Goal: Task Accomplishment & Management: Complete application form

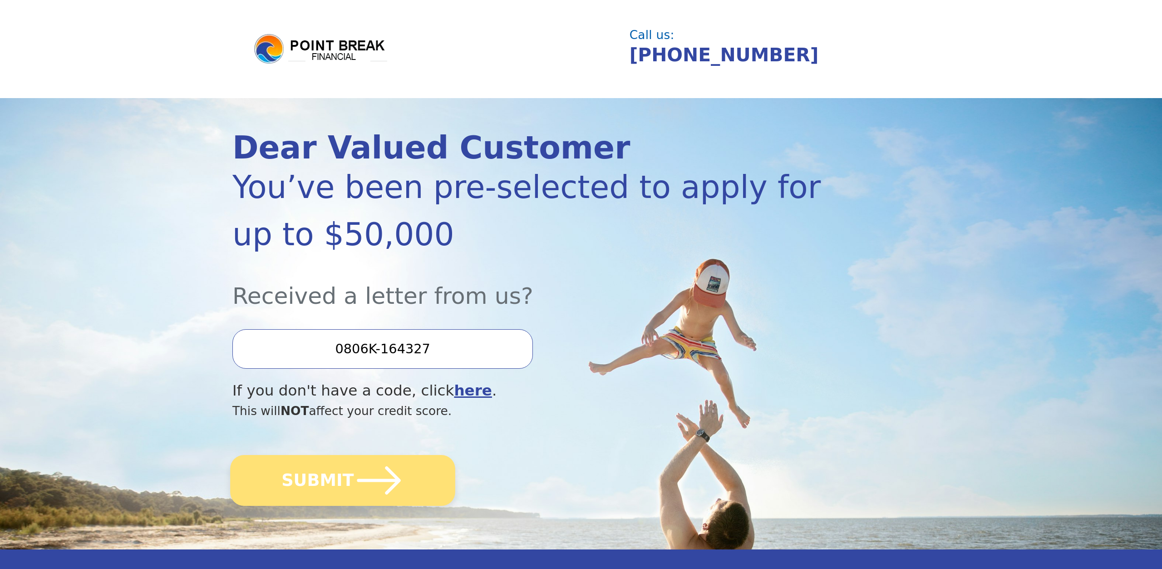
click at [289, 459] on button "SUBMIT" at bounding box center [342, 480] width 225 height 51
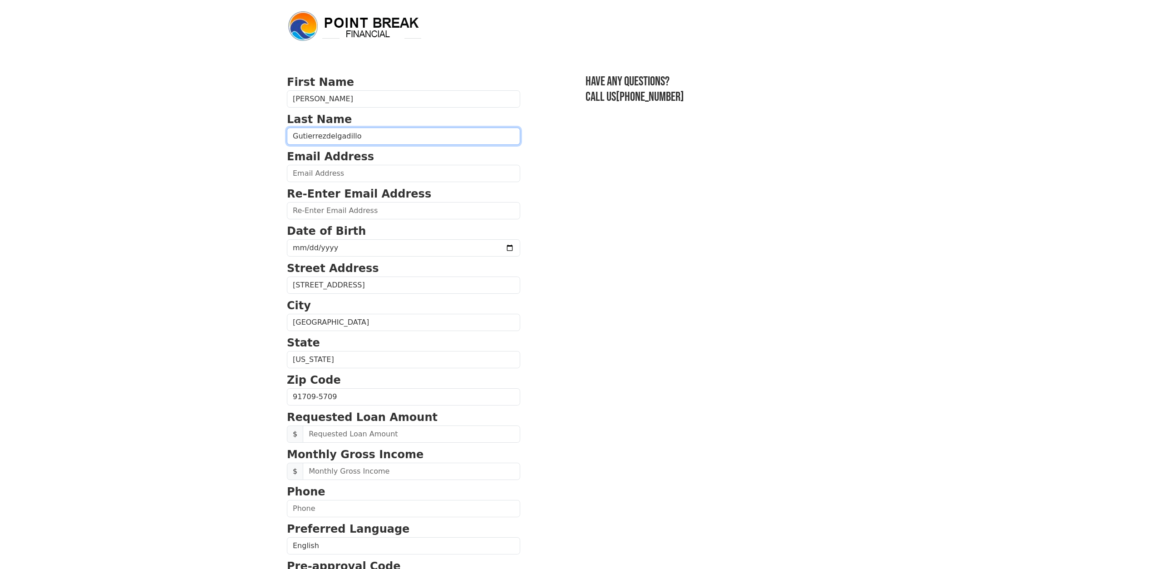
click at [322, 135] on input "Gutierrezdelgadillo" at bounding box center [403, 136] width 233 height 17
type input "[PERSON_NAME]"
click at [375, 178] on input "email" at bounding box center [403, 173] width 233 height 17
type input "[EMAIL_ADDRESS][DOMAIN_NAME]"
click at [317, 210] on input "email" at bounding box center [403, 210] width 233 height 17
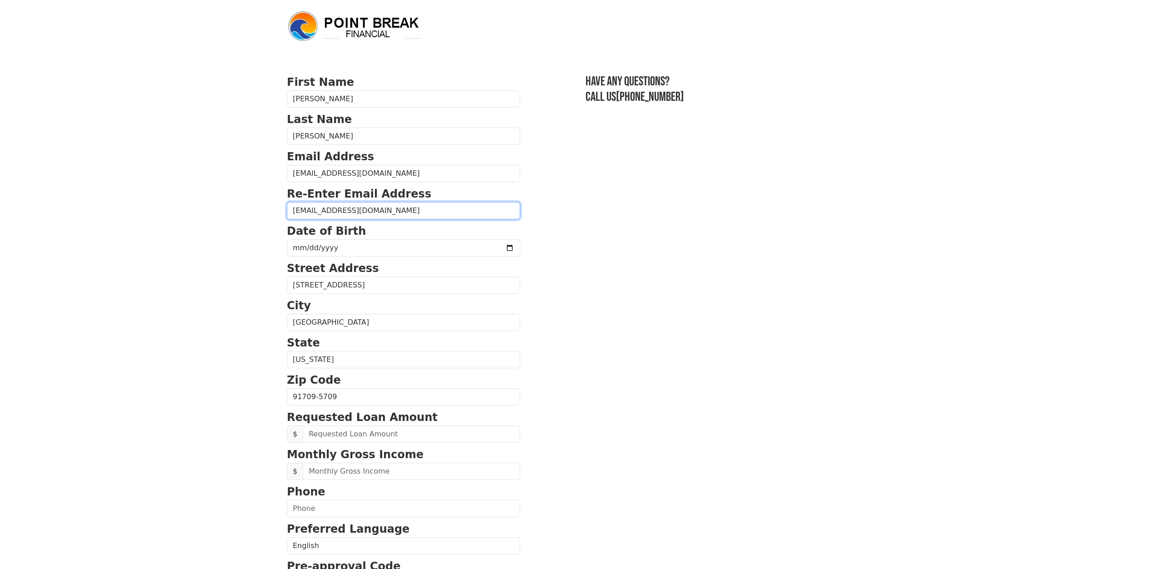
type input "[EMAIL_ADDRESS][DOMAIN_NAME]"
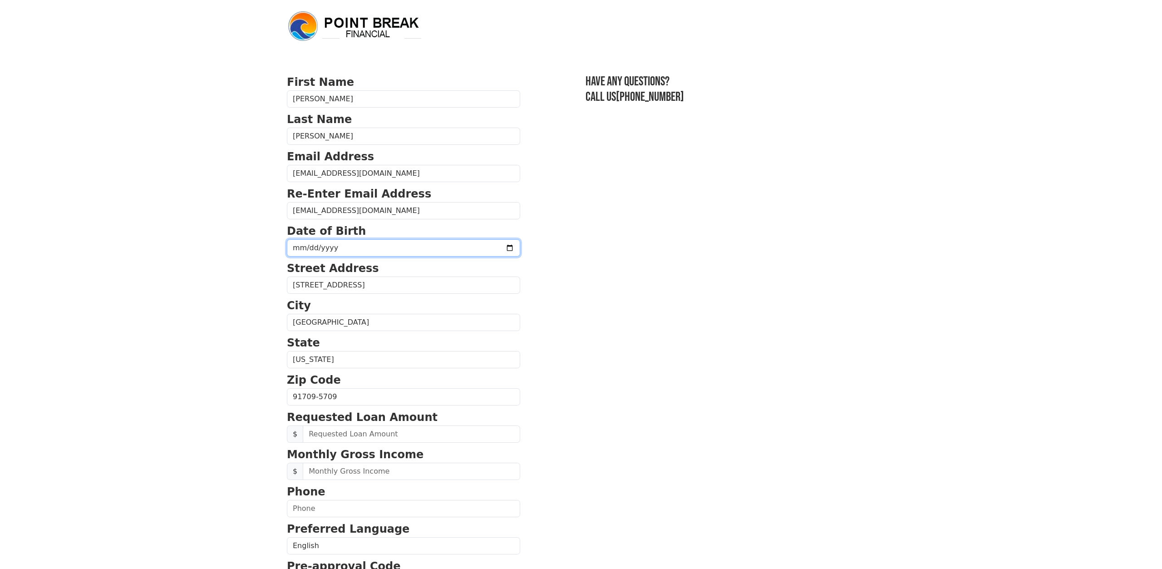
type input "[DATE]"
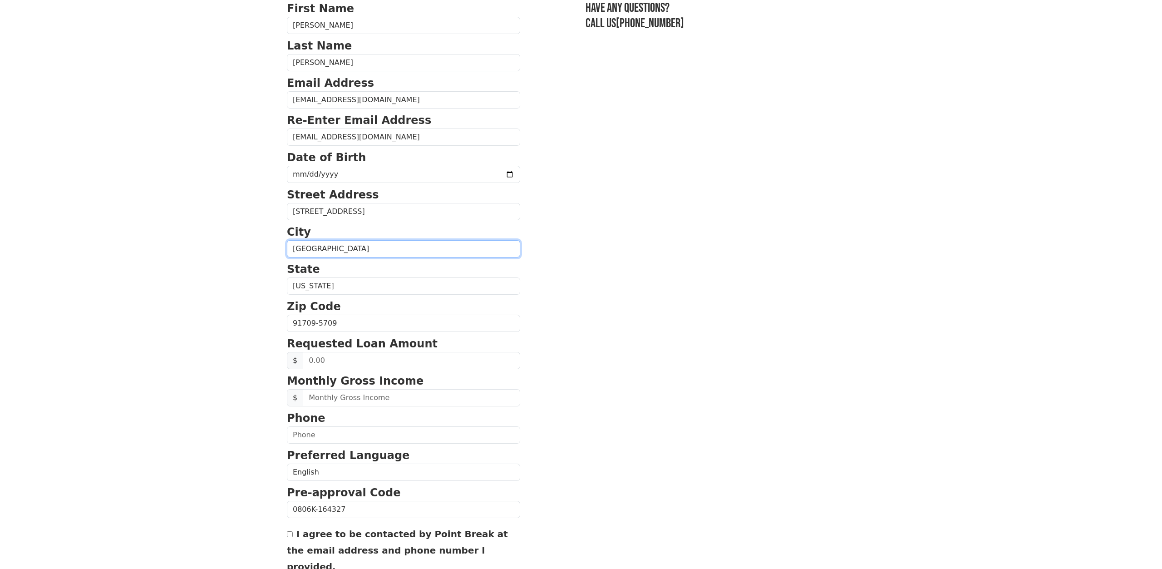
scroll to position [94, 0]
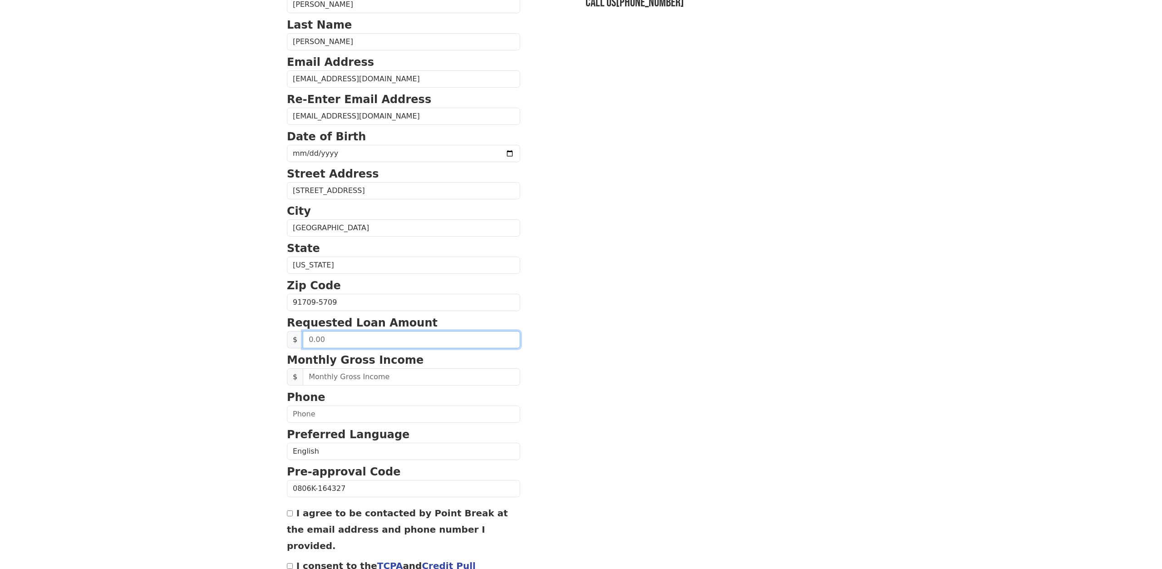
click at [374, 334] on input "text" at bounding box center [411, 339] width 217 height 17
type input "30,000.00"
type input "4,500.00"
click at [439, 405] on input "text" at bounding box center [403, 413] width 233 height 17
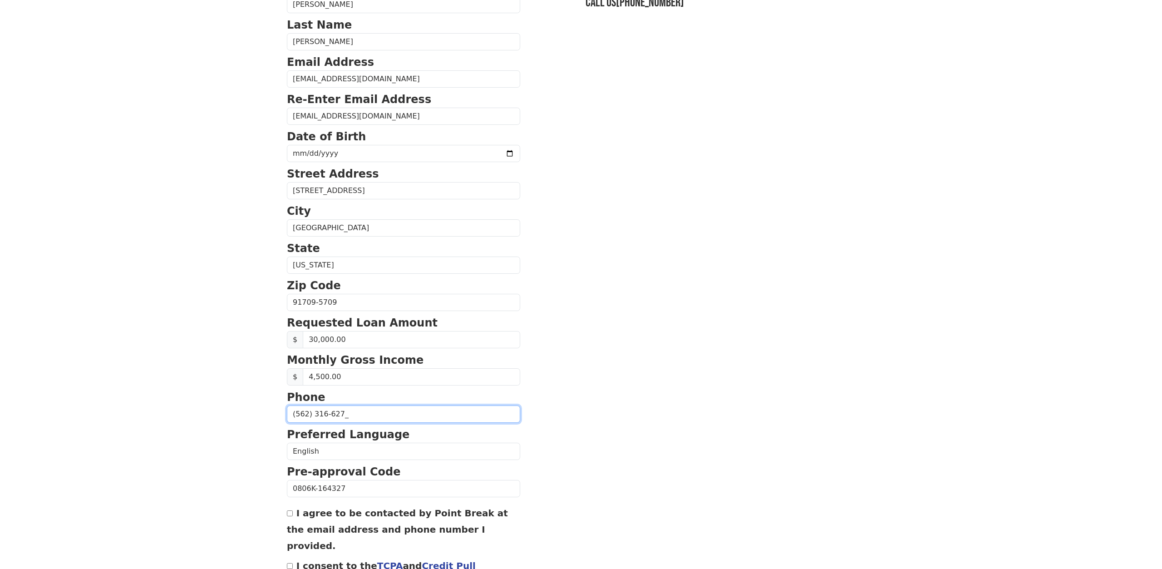
type input "[PHONE_NUMBER]"
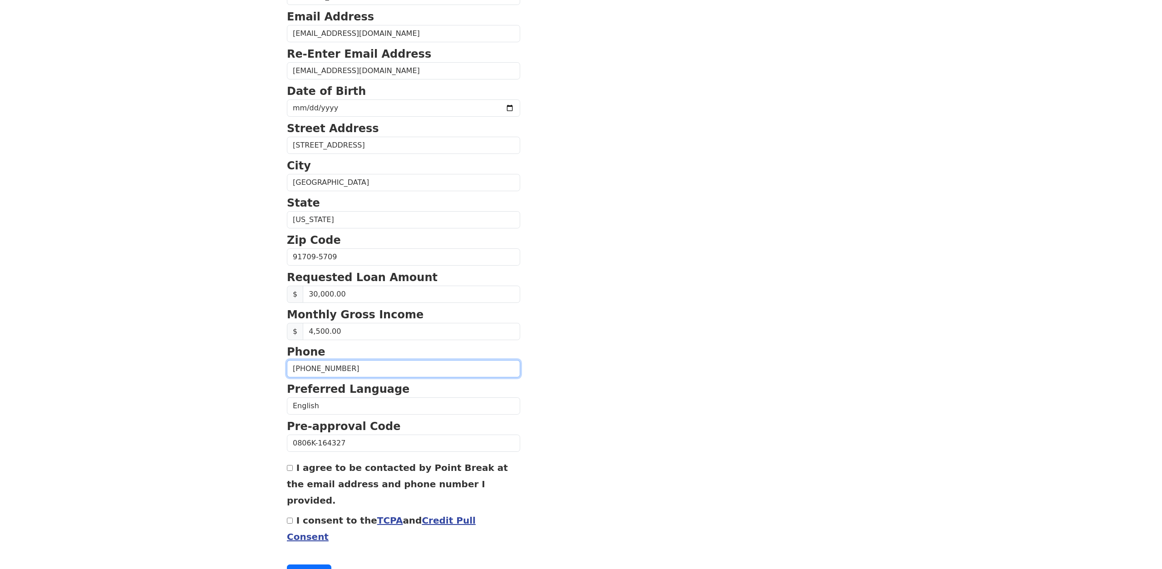
scroll to position [149, 0]
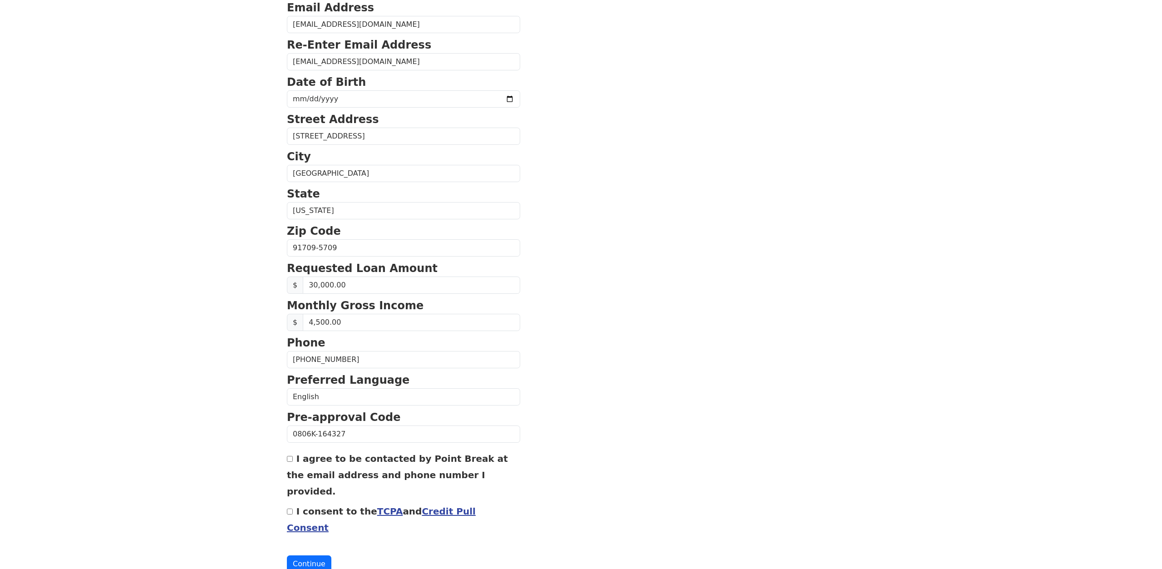
click at [292, 459] on div "I agree to be contacted by Point Break at the email address and phone number I …" at bounding box center [403, 474] width 233 height 49
click at [293, 457] on input "I agree to be contacted by Point Break at the email address and phone number I …" at bounding box center [290, 459] width 6 height 6
click at [295, 453] on div "I agree to be contacted by Point Break at the email address and phone number I …" at bounding box center [403, 474] width 233 height 49
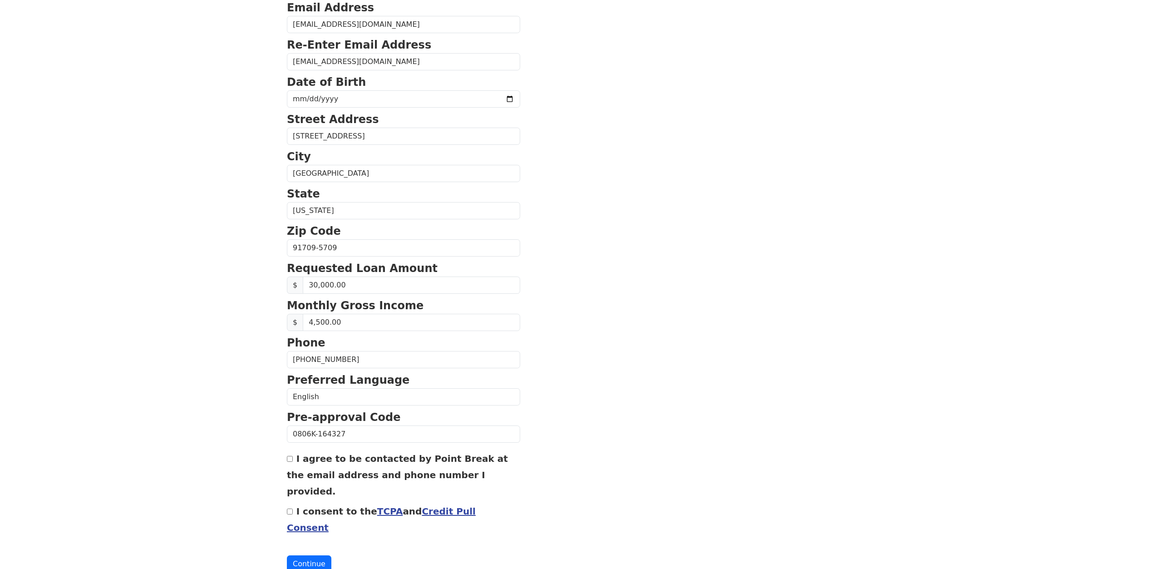
click at [292, 456] on input "I agree to be contacted by Point Break at the email address and phone number I …" at bounding box center [290, 459] width 6 height 6
click at [287, 456] on input "I agree to be contacted by Point Break at the email address and phone number I …" at bounding box center [290, 459] width 6 height 6
checkbox input "true"
click at [291, 508] on input "I consent to the TCPA and Credit Pull Consent" at bounding box center [290, 511] width 6 height 6
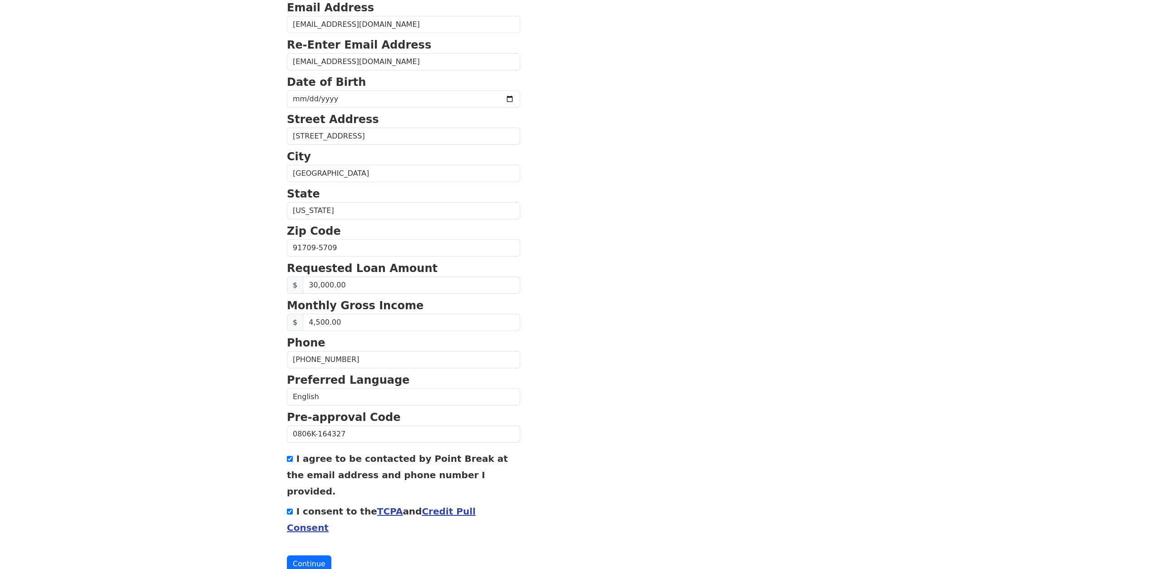
click at [291, 508] on input "I consent to the TCPA and Credit Pull Consent" at bounding box center [290, 511] width 6 height 6
click at [293, 502] on div "I consent to the TCPA and Credit Pull Consent" at bounding box center [403, 518] width 233 height 33
click at [290, 508] on input "I consent to the TCPA and Credit Pull Consent" at bounding box center [290, 511] width 6 height 6
checkbox input "true"
click at [303, 555] on button "Continue" at bounding box center [309, 563] width 44 height 17
